Goal: Use online tool/utility: Use online tool/utility

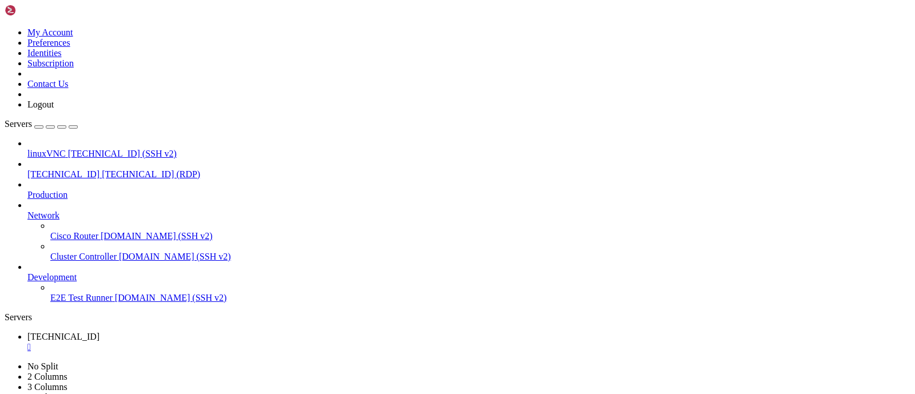
drag, startPoint x: 433, startPoint y: 788, endPoint x: 417, endPoint y: 679, distance: 110.9
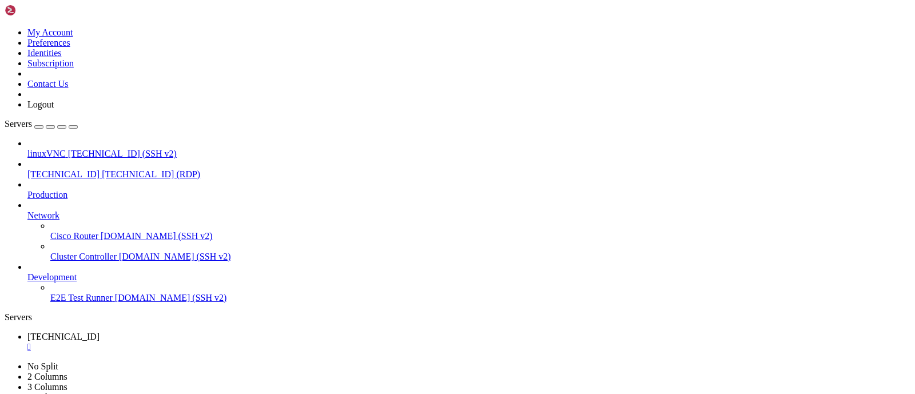
drag, startPoint x: 223, startPoint y: 760, endPoint x: 185, endPoint y: 769, distance: 38.7
